Goal: Information Seeking & Learning: Learn about a topic

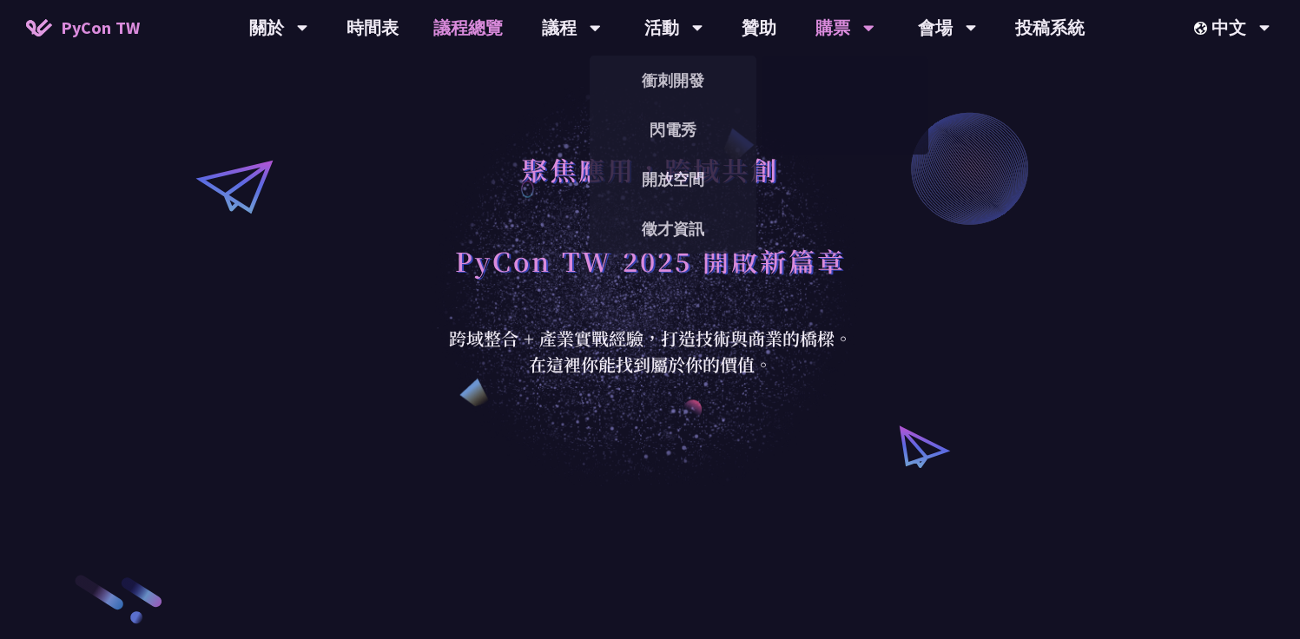
click at [445, 30] on link "議程總覽" at bounding box center [468, 28] width 104 height 56
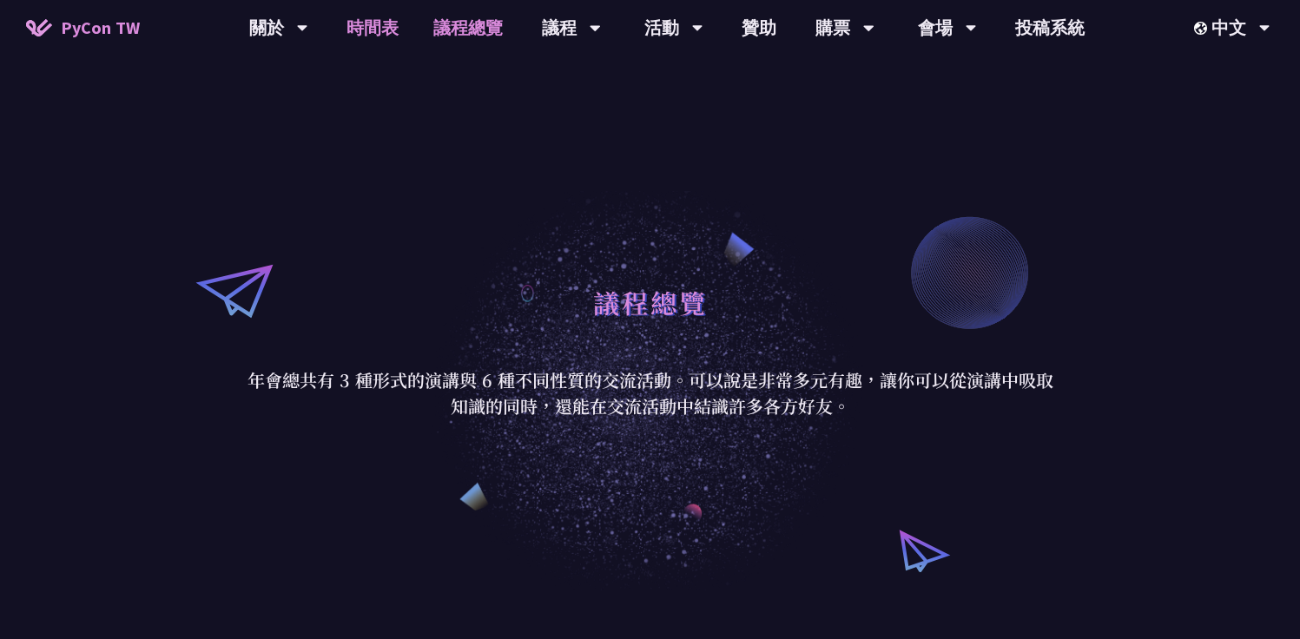
click at [379, 25] on link "時間表" at bounding box center [372, 28] width 87 height 56
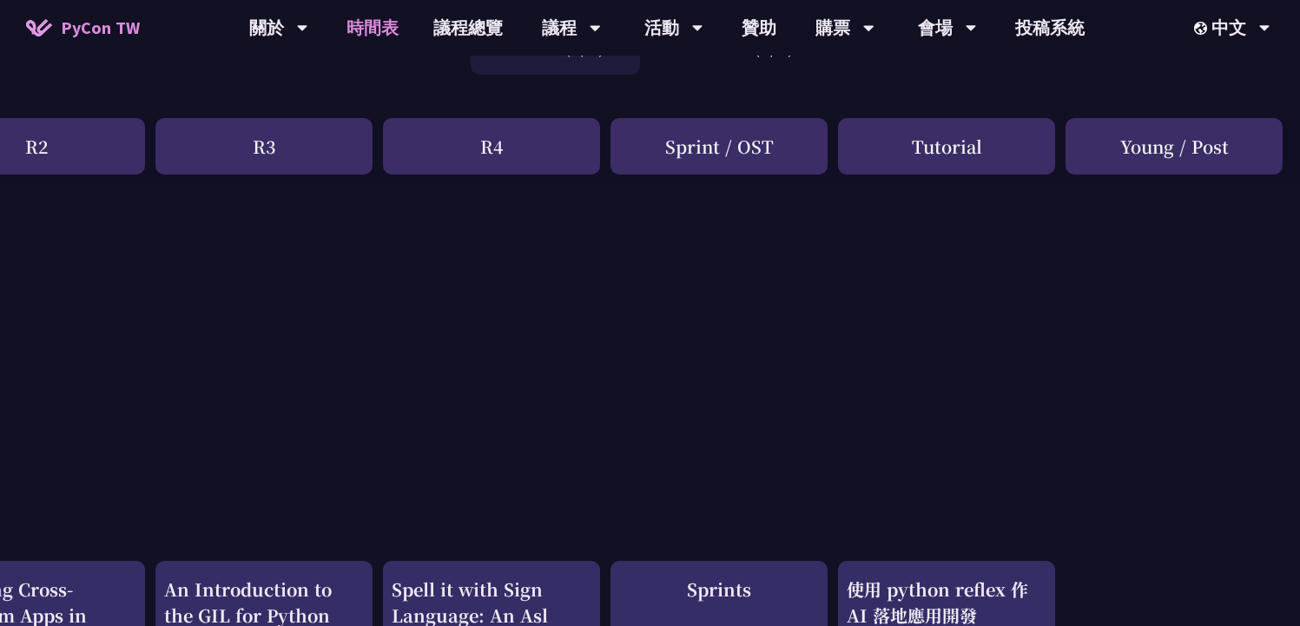
scroll to position [0, 544]
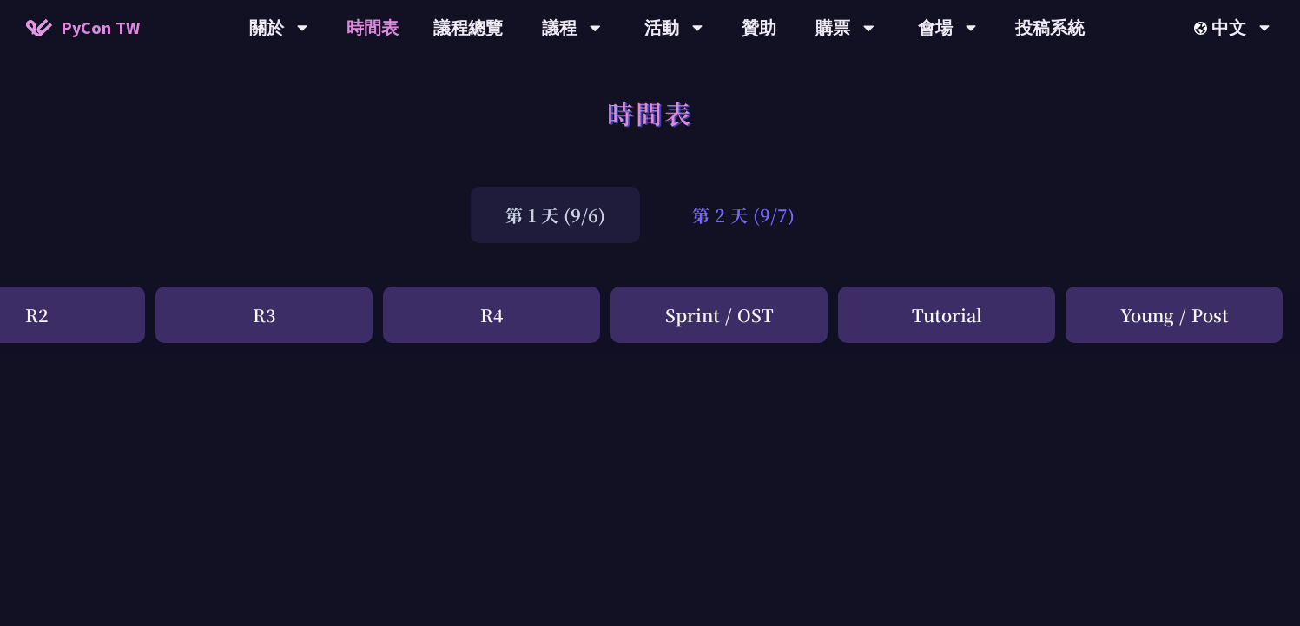
click at [733, 215] on div "第 2 天 (9/7)" at bounding box center [743, 215] width 172 height 56
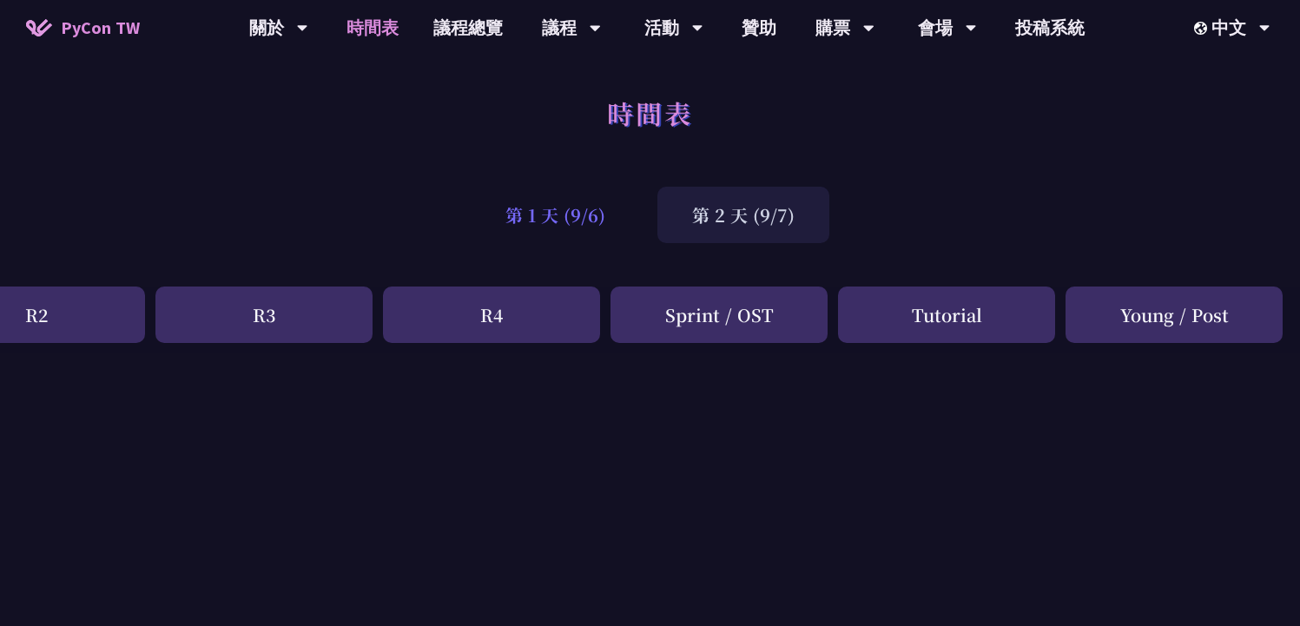
click at [554, 206] on div "第 1 天 (9/6)" at bounding box center [555, 215] width 169 height 56
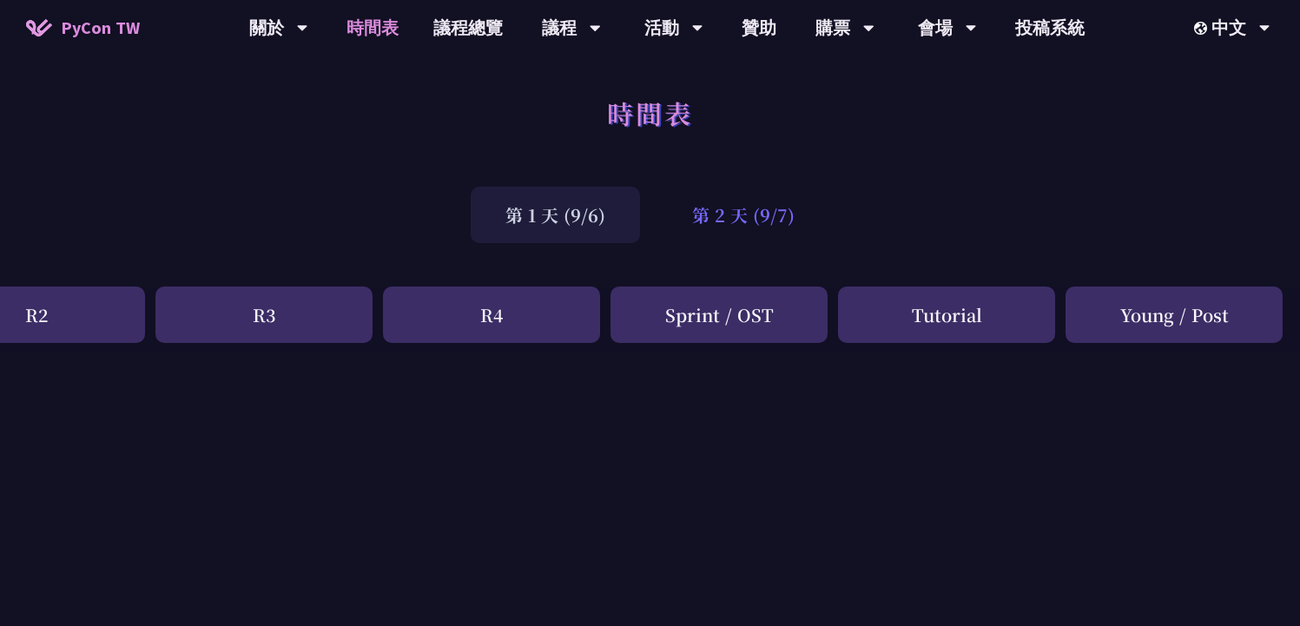
click at [769, 215] on div "第 2 天 (9/7)" at bounding box center [743, 215] width 172 height 56
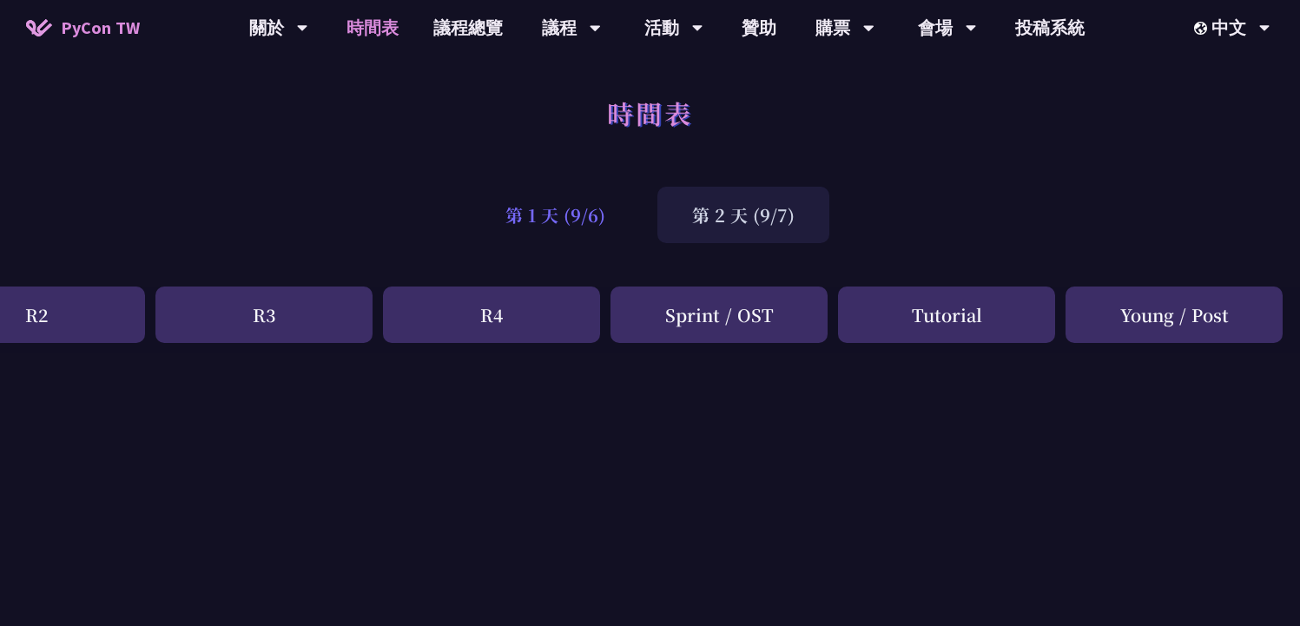
click at [577, 217] on div "第 1 天 (9/6)" at bounding box center [555, 215] width 169 height 56
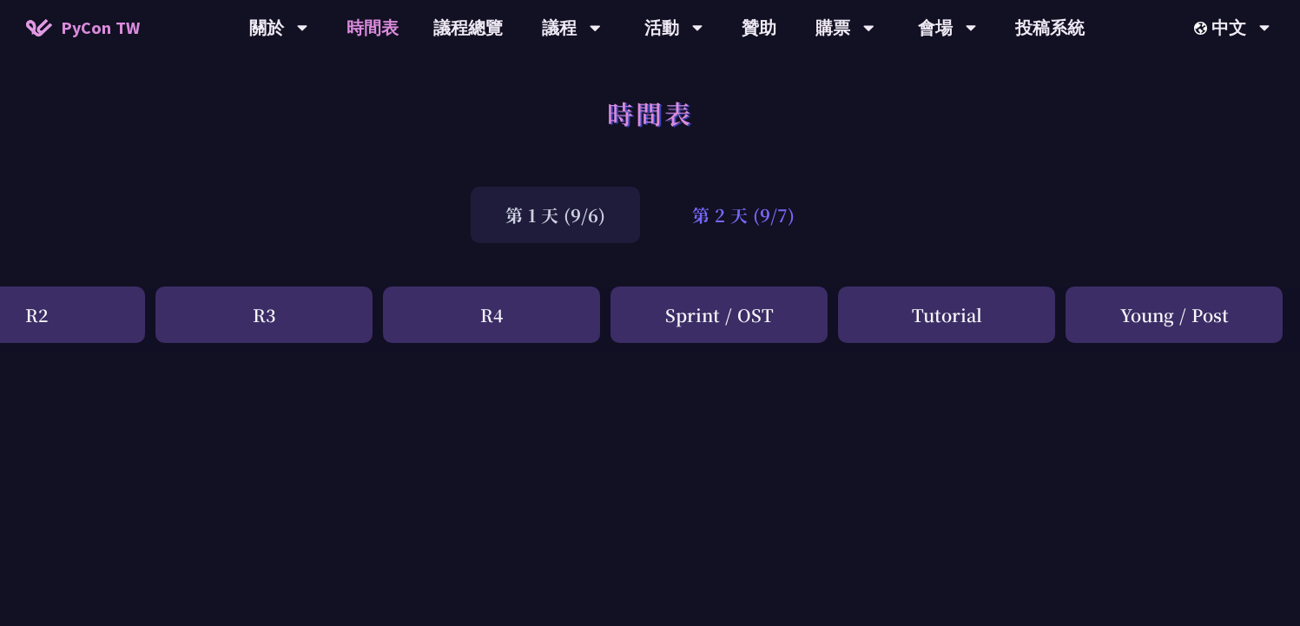
click at [721, 214] on div "第 2 天 (9/7)" at bounding box center [743, 215] width 172 height 56
